Goal: Information Seeking & Learning: Learn about a topic

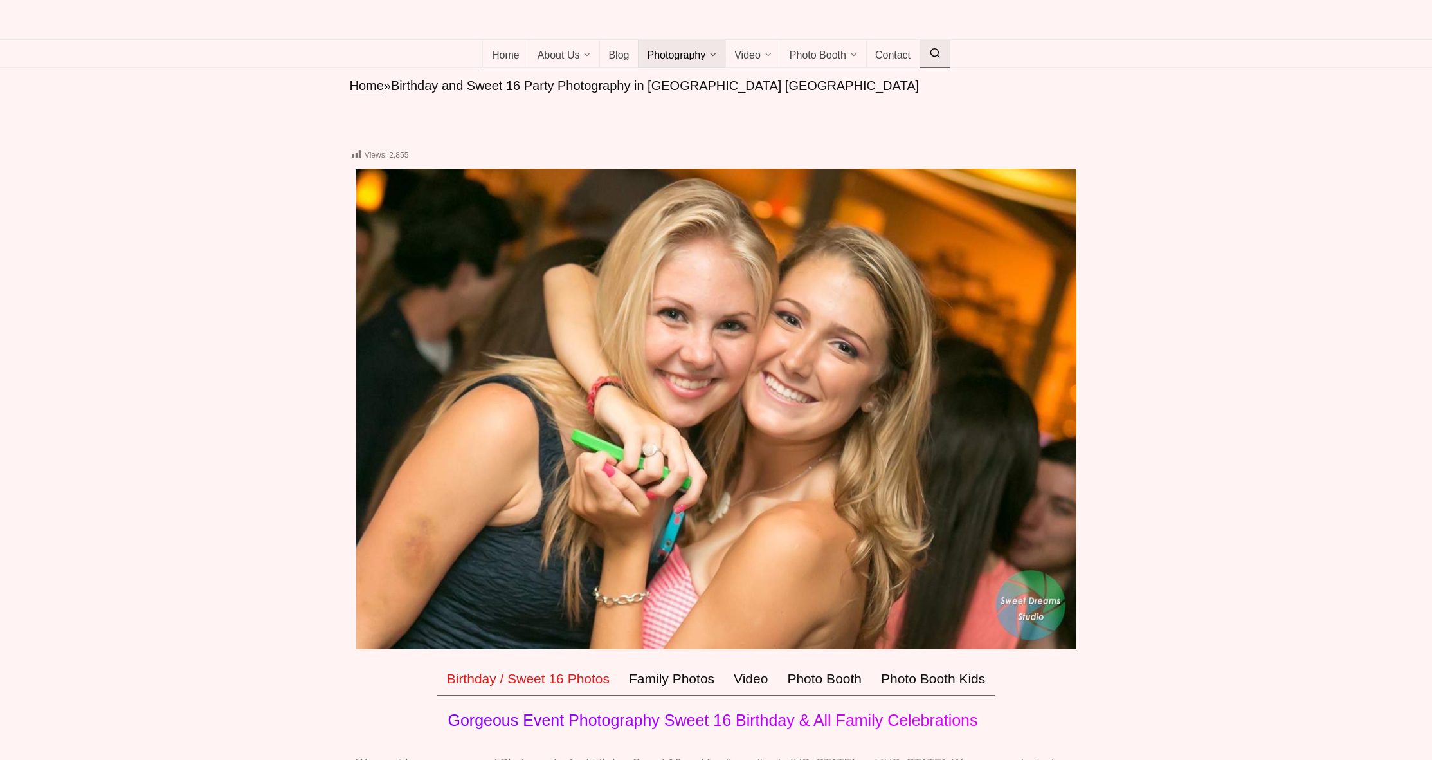
click at [930, 53] on icon at bounding box center [935, 53] width 12 height 0
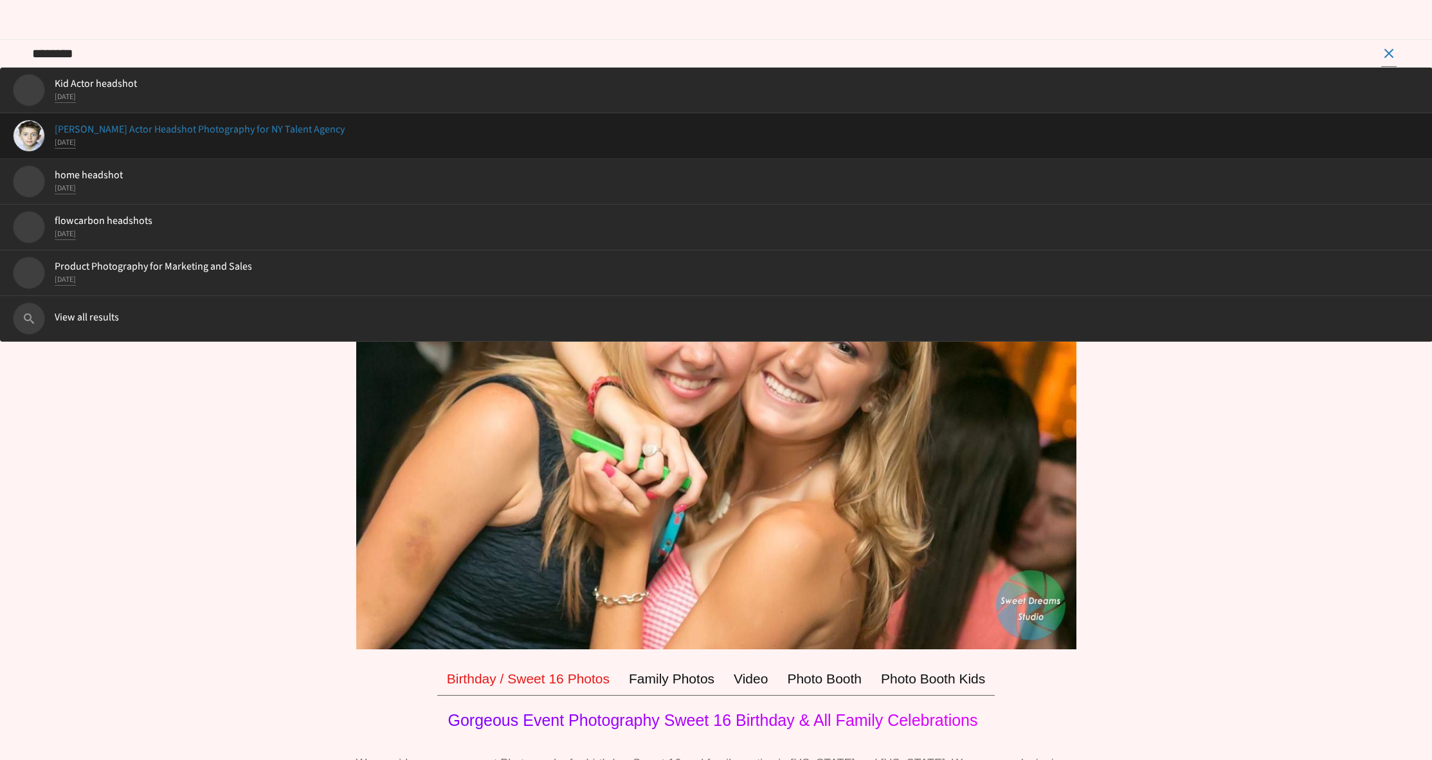
click at [302, 159] on li "Sebastian Child Actor Headshot Photography for NY Talent Agency January 17 2025" at bounding box center [716, 136] width 1433 height 46
type input "**********"
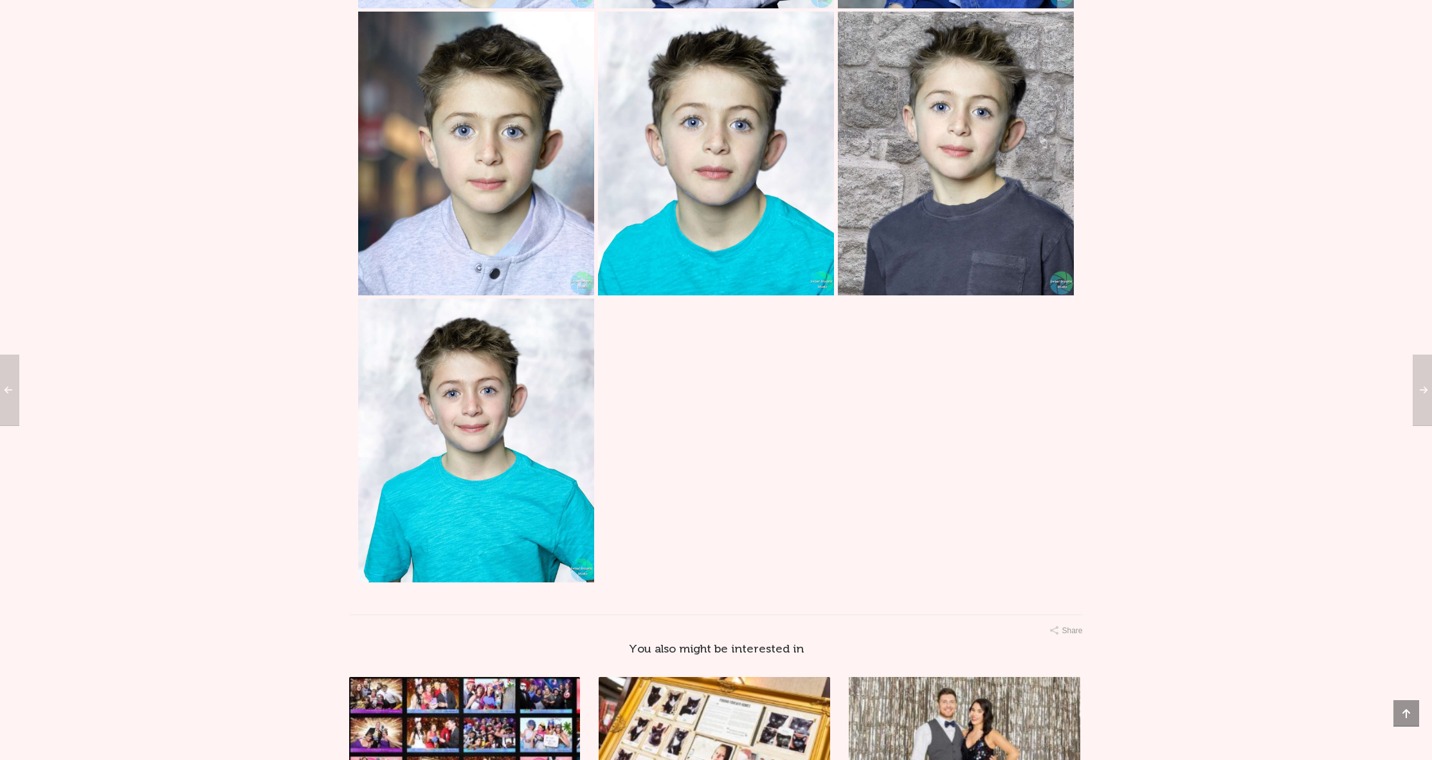
scroll to position [3188, 0]
